Goal: Task Accomplishment & Management: Use online tool/utility

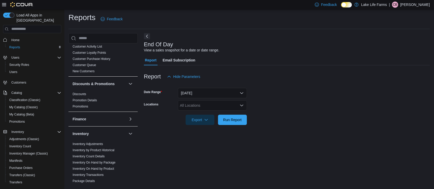
scroll to position [68, 0]
click at [83, 91] on link "Discounts" at bounding box center [80, 92] width 14 height 4
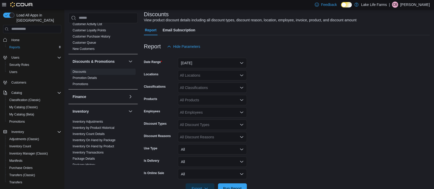
scroll to position [46, 0]
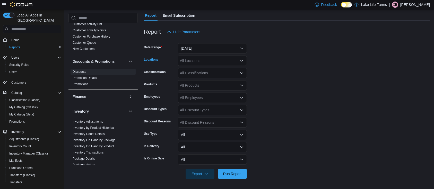
click at [196, 60] on div "All Locations" at bounding box center [212, 61] width 69 height 10
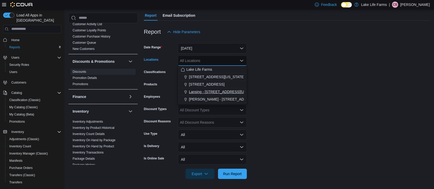
click at [220, 90] on span "Lansing - [STREET_ADDRESS][US_STATE]" at bounding box center [224, 91] width 71 height 5
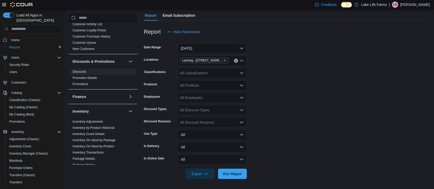
click at [292, 93] on form "Date Range [DATE] Locations Lansing - [STREET_ADDRESS][US_STATE] Classification…" at bounding box center [287, 108] width 286 height 142
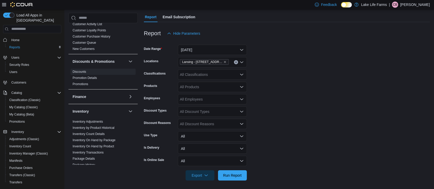
scroll to position [44, 0]
click at [196, 112] on div "All Discount Types" at bounding box center [212, 111] width 69 height 10
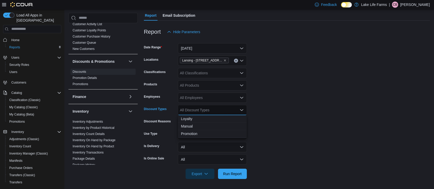
click at [376, 103] on form "Date Range [DATE] Locations [GEOGRAPHIC_DATA] - [STREET_ADDRESS][US_STATE] Clas…" at bounding box center [287, 108] width 286 height 142
click at [198, 122] on div "All Discount Reasons" at bounding box center [212, 122] width 69 height 10
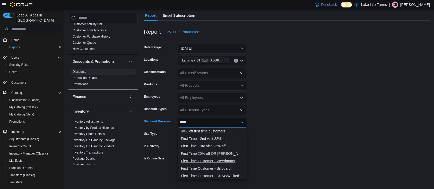
type input "*****"
click at [224, 159] on span "First Time Customer - Weedmaps" at bounding box center [212, 160] width 63 height 5
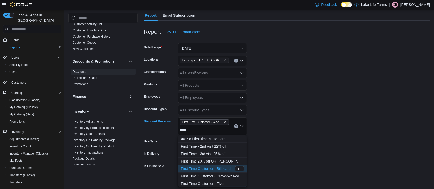
type input "*****"
click at [221, 175] on span "First Time Customer - Drove/Walked By" at bounding box center [212, 176] width 63 height 5
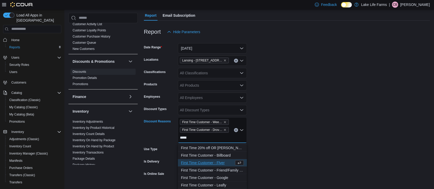
scroll to position [31, 0]
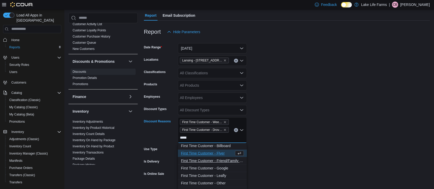
type input "*****"
click at [220, 162] on span "First Time Customer - Friend/Family Recommendation" at bounding box center [212, 160] width 63 height 5
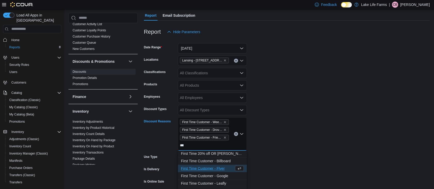
scroll to position [23, 0]
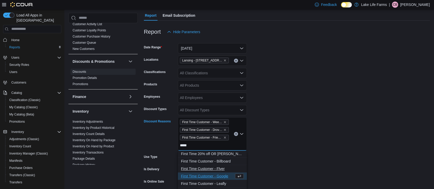
type input "*****"
click at [219, 171] on button "First Time Customer - Flyer" at bounding box center [212, 168] width 69 height 7
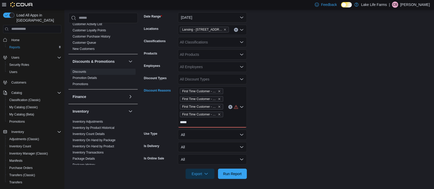
scroll to position [43, 0]
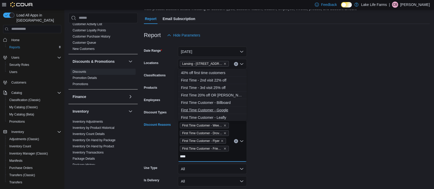
type input "****"
click at [214, 106] on button "First Time Customer - Google" at bounding box center [212, 109] width 69 height 7
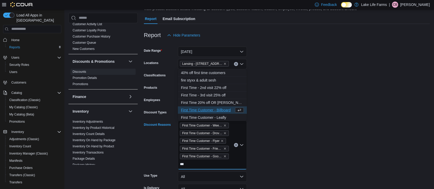
scroll to position [16, 0]
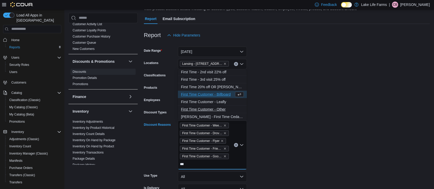
type input "***"
click at [219, 108] on span "First Time Customer - Other" at bounding box center [212, 109] width 63 height 5
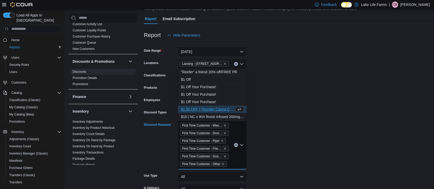
drag, startPoint x: 302, startPoint y: 120, endPoint x: 298, endPoint y: 125, distance: 6.4
click at [300, 119] on form "Date Range [DATE] Locations Lansing - [STREET_ADDRESS][US_STATE] Classification…" at bounding box center [287, 130] width 286 height 181
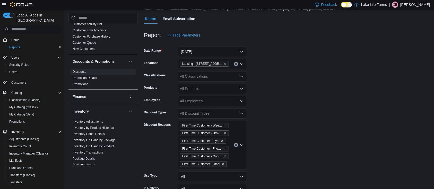
scroll to position [77, 0]
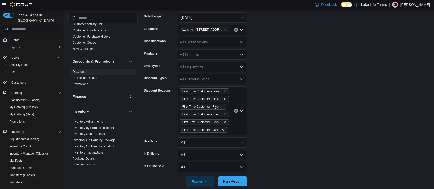
click at [230, 183] on span "Run Report" at bounding box center [232, 181] width 19 height 5
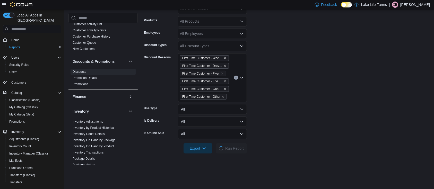
scroll to position [108, 0]
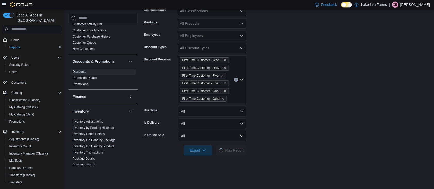
click at [276, 131] on form "Date Range [DATE] Locations Lansing - [STREET_ADDRESS][US_STATE] Classification…" at bounding box center [287, 65] width 286 height 181
click at [173, 160] on div at bounding box center [287, 159] width 286 height 6
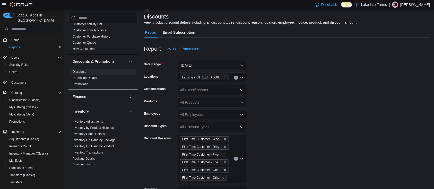
scroll to position [5, 0]
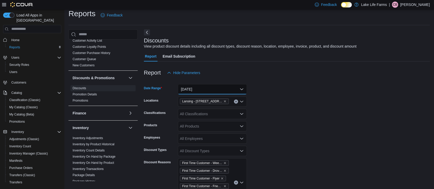
click at [240, 90] on button "[DATE]" at bounding box center [212, 89] width 69 height 10
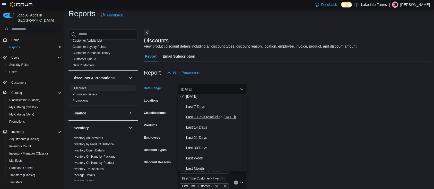
scroll to position [34, 0]
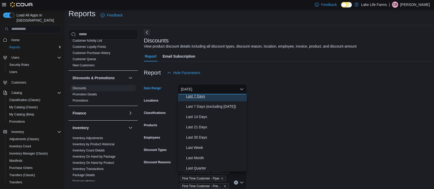
click at [202, 98] on span "Last 7 Days" at bounding box center [215, 96] width 59 height 6
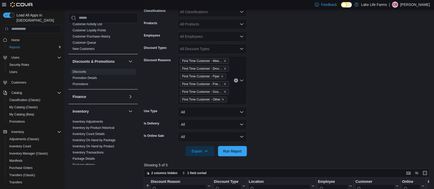
scroll to position [108, 0]
drag, startPoint x: 234, startPoint y: 150, endPoint x: 275, endPoint y: 149, distance: 40.9
click at [233, 150] on span "Run Report" at bounding box center [232, 150] width 19 height 5
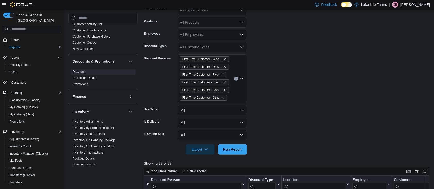
scroll to position [108, 0]
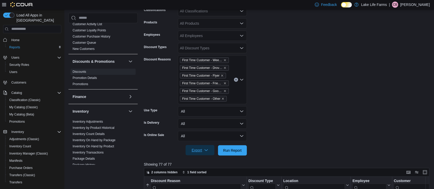
drag, startPoint x: 196, startPoint y: 145, endPoint x: 197, endPoint y: 148, distance: 2.6
click at [197, 148] on span "Export" at bounding box center [199, 150] width 23 height 10
click at [206, 121] on span "Export to Excel" at bounding box center [200, 120] width 23 height 4
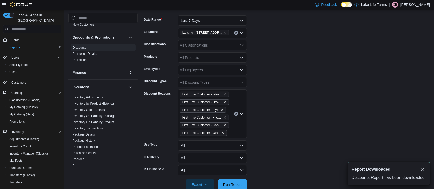
scroll to position [103, 0]
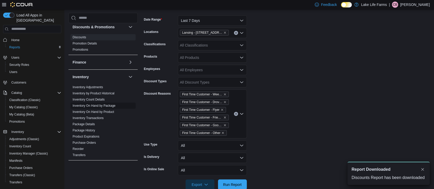
click at [111, 105] on link "Inventory On Hand by Package" at bounding box center [94, 106] width 43 height 4
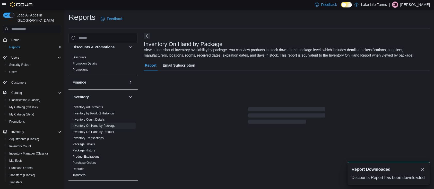
scroll to position [10, 0]
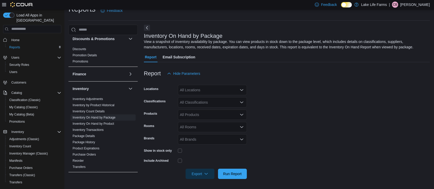
click at [215, 93] on div "All Locations" at bounding box center [212, 90] width 69 height 10
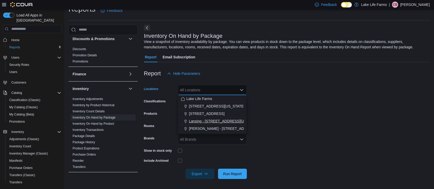
click at [220, 121] on span "Lansing - [STREET_ADDRESS][US_STATE]" at bounding box center [224, 121] width 71 height 5
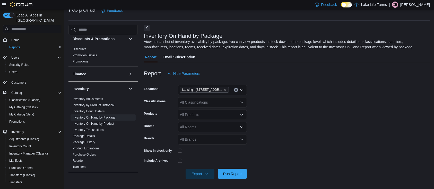
click at [285, 110] on form "Locations [GEOGRAPHIC_DATA] - [STREET_ADDRESS][US_STATE] Classifications All Cl…" at bounding box center [287, 129] width 286 height 100
click at [234, 171] on span "Run Report" at bounding box center [232, 173] width 19 height 5
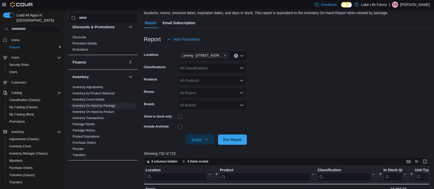
click at [200, 136] on span "Export" at bounding box center [199, 139] width 23 height 10
click at [205, 149] on span "Export to Excel" at bounding box center [200, 150] width 23 height 4
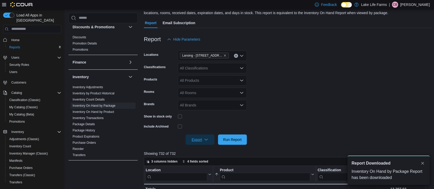
scroll to position [0, 0]
click at [326, 85] on form "Locations [GEOGRAPHIC_DATA] - [STREET_ADDRESS][US_STATE] Classifications All Cl…" at bounding box center [288, 94] width 288 height 100
